Goal: Check status: Check status

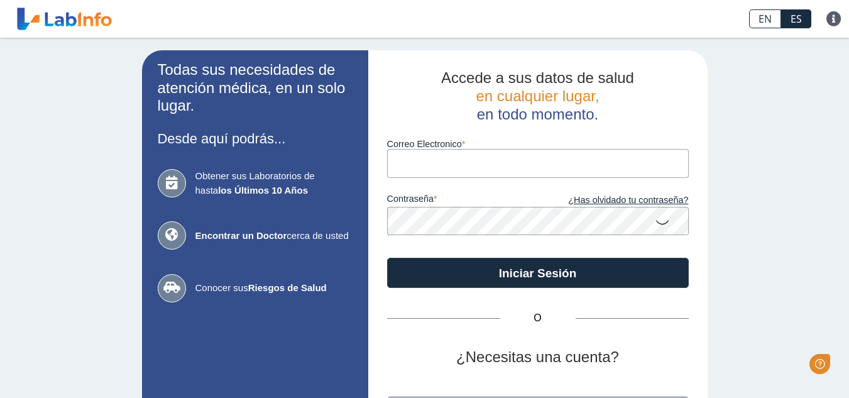
click at [439, 170] on input "Correo Electronico" at bounding box center [538, 163] width 302 height 28
type input "[EMAIL_ADDRESS][DOMAIN_NAME]"
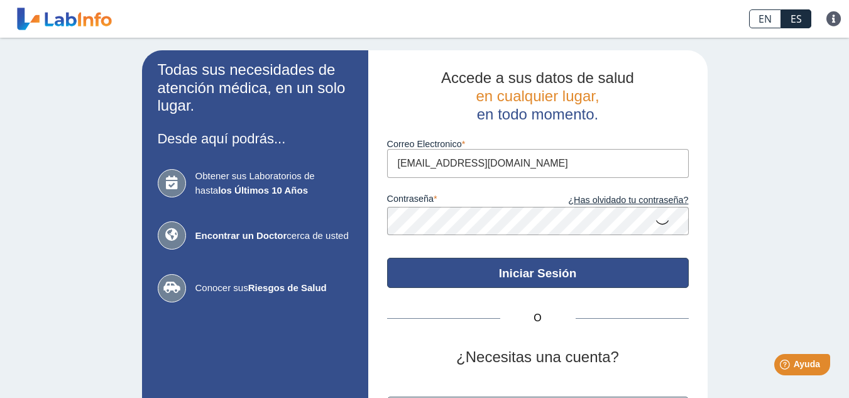
click at [524, 276] on button "Iniciar Sesión" at bounding box center [538, 273] width 302 height 30
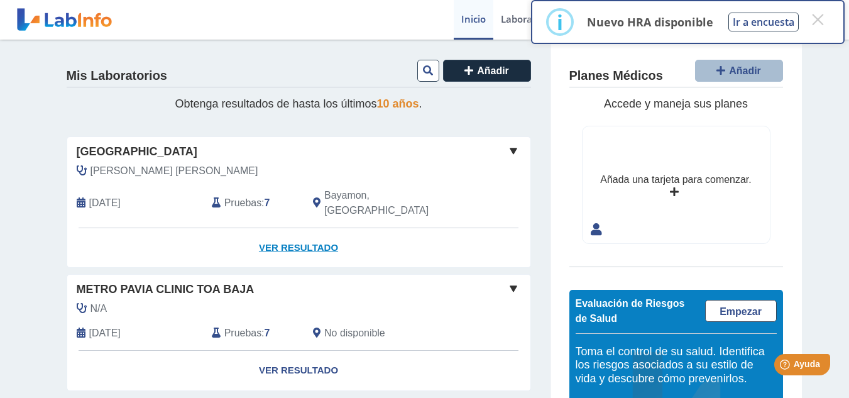
click at [306, 234] on link "Ver Resultado" at bounding box center [298, 248] width 463 height 40
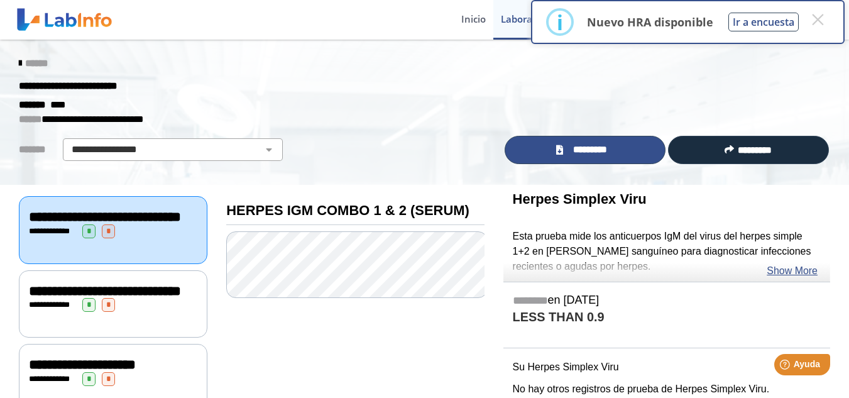
click at [559, 153] on icon at bounding box center [559, 149] width 7 height 9
